Goal: Navigation & Orientation: Find specific page/section

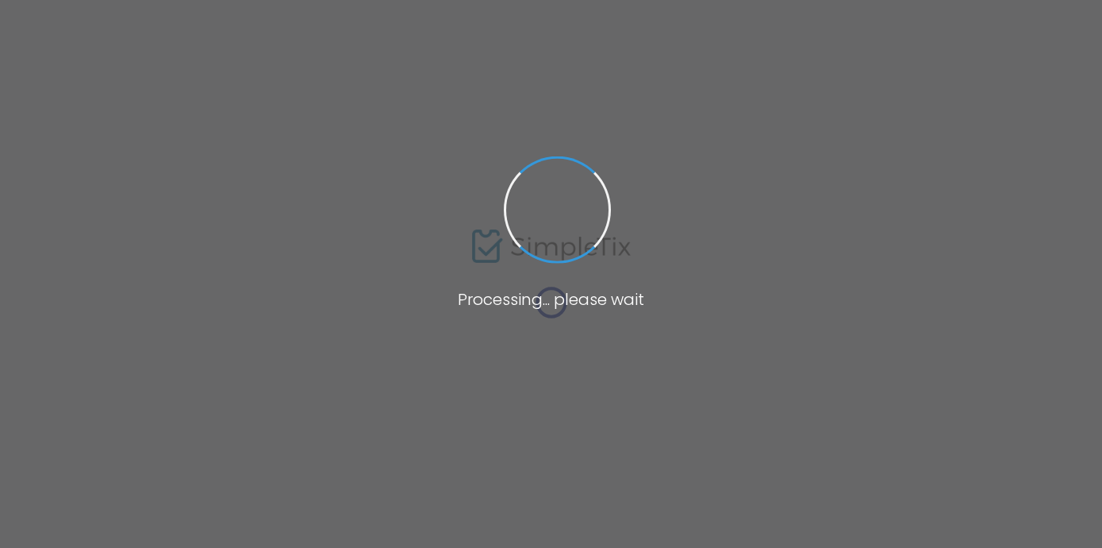
scroll to position [125, 0]
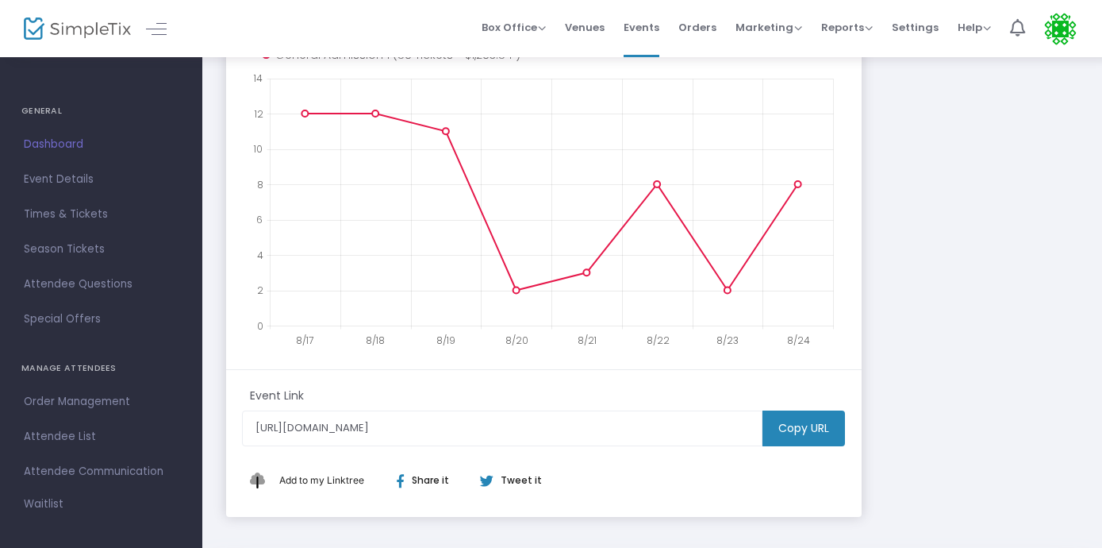
scroll to position [367, 0]
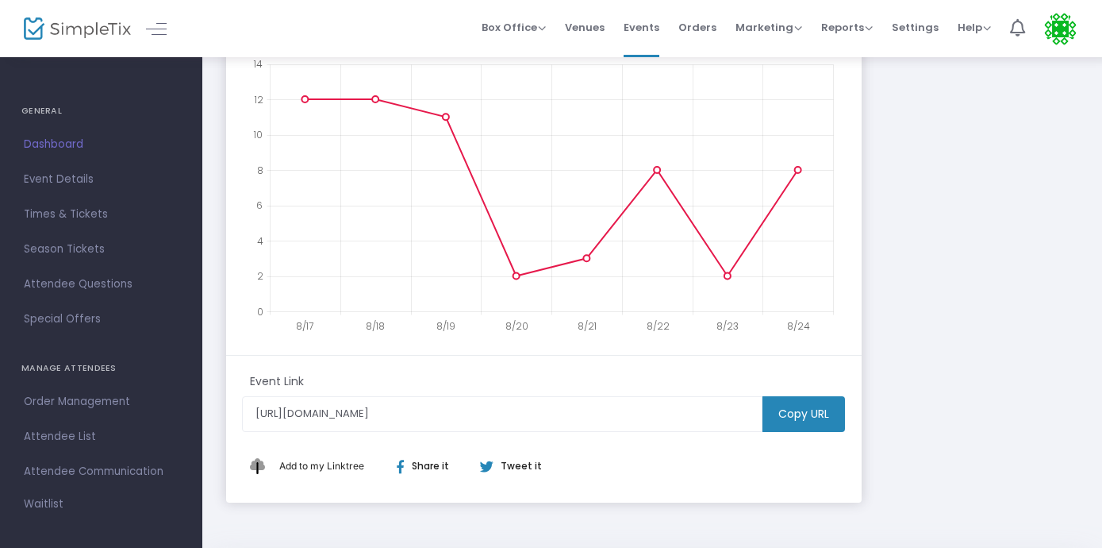
click at [795, 423] on m-button "Copy URL" at bounding box center [804, 414] width 83 height 36
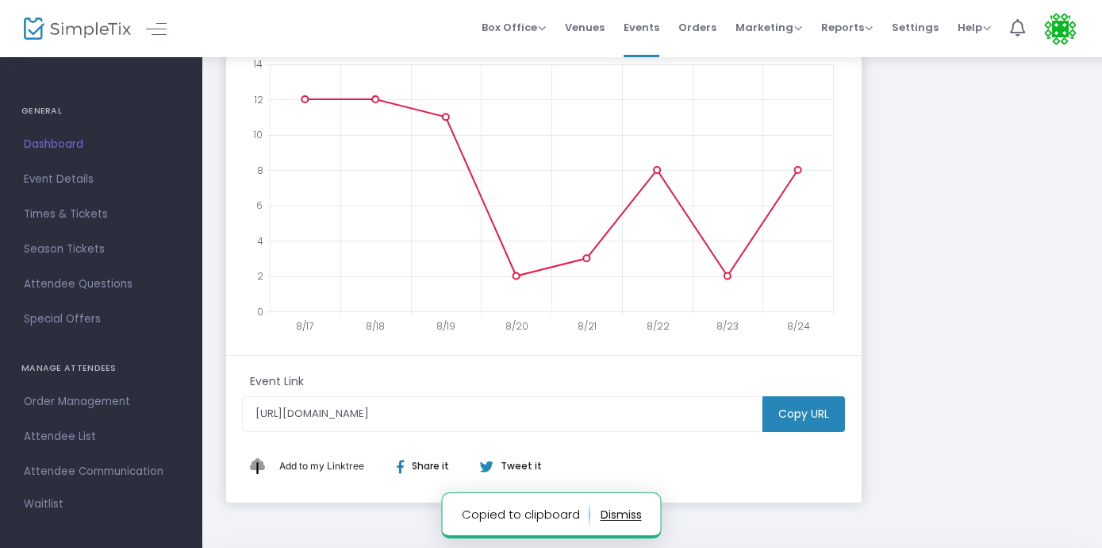
scroll to position [1301, 2]
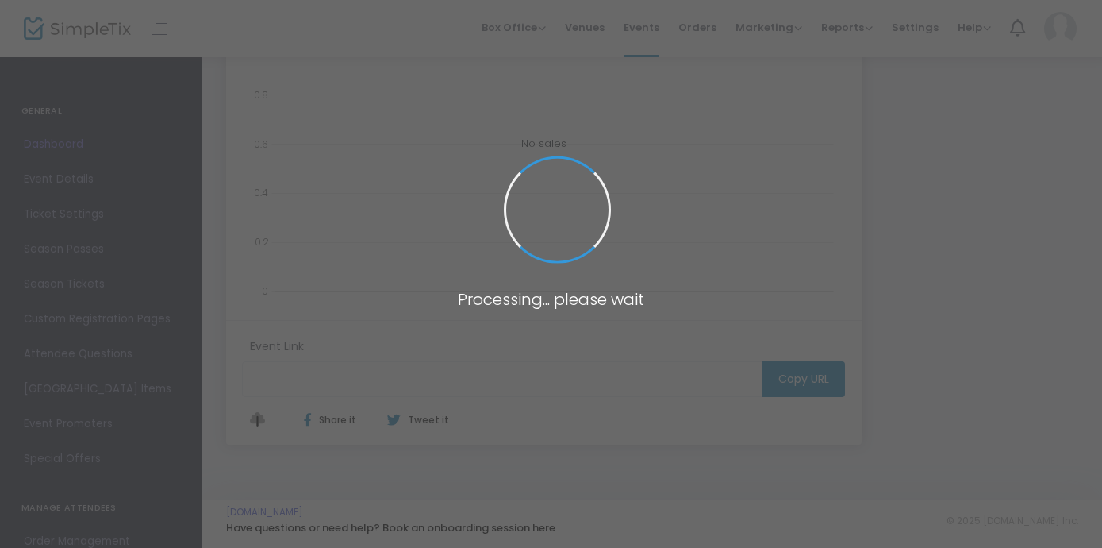
type input "[URL][DOMAIN_NAME]"
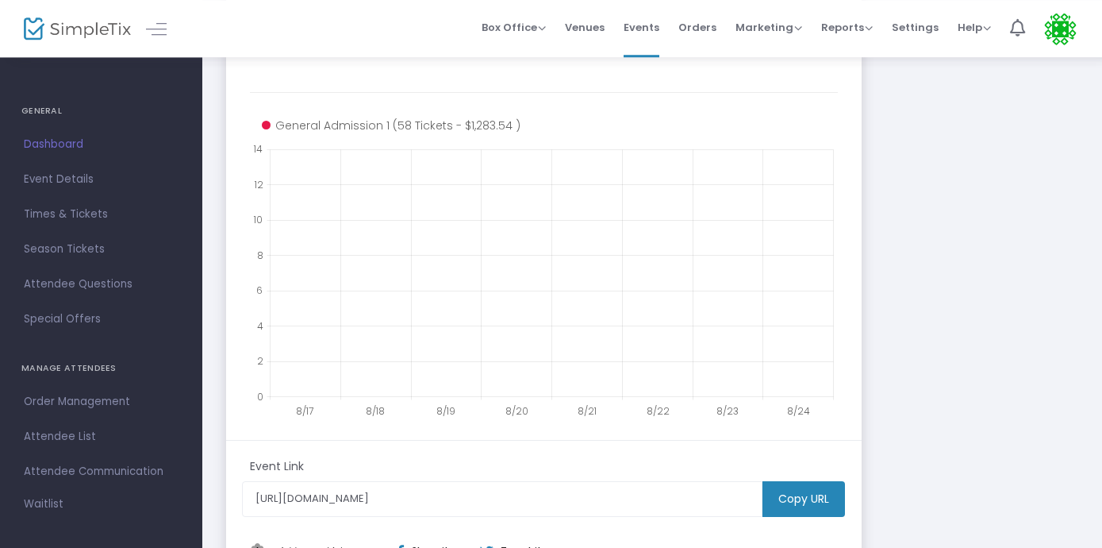
scroll to position [290, 0]
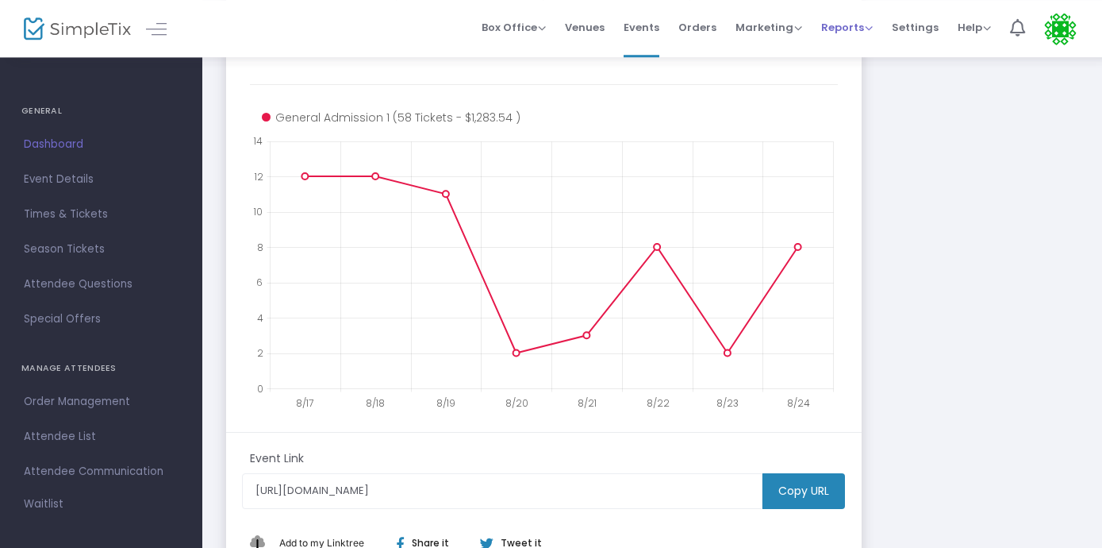
click at [864, 25] on span "Reports" at bounding box center [847, 27] width 52 height 15
click at [691, 26] on span "Orders" at bounding box center [697, 27] width 38 height 40
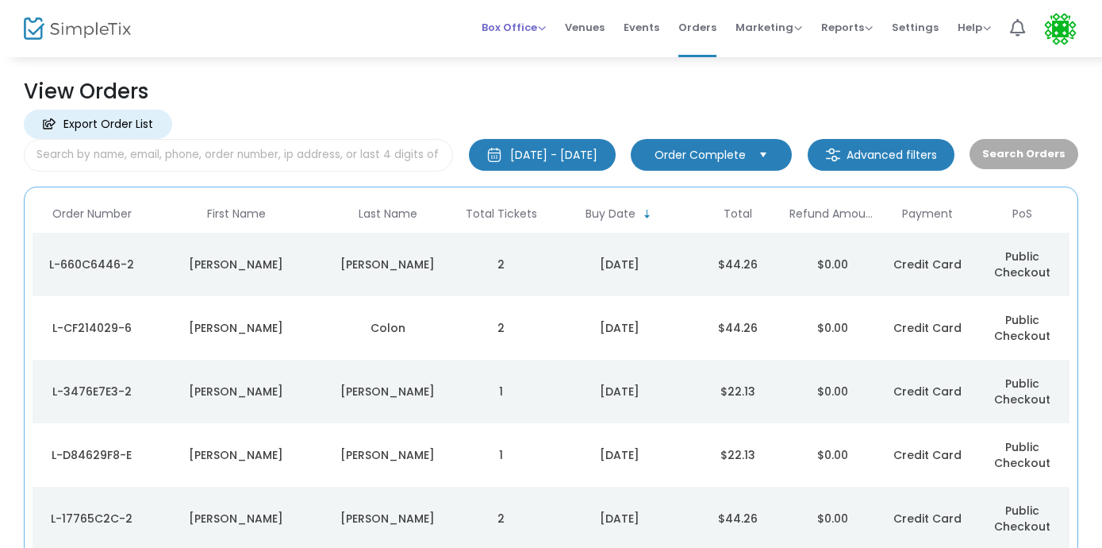
click at [546, 23] on span "Box Office" at bounding box center [514, 27] width 64 height 15
click at [659, 21] on span "Events" at bounding box center [642, 27] width 36 height 40
